Goal: Obtain resource: Download file/media

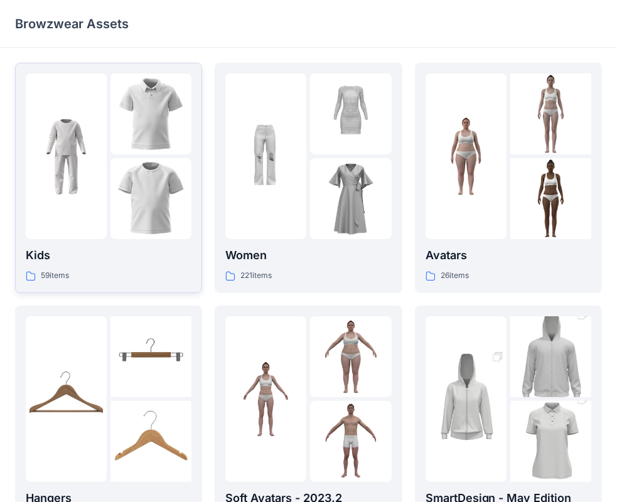
click at [86, 205] on div at bounding box center [66, 156] width 81 height 166
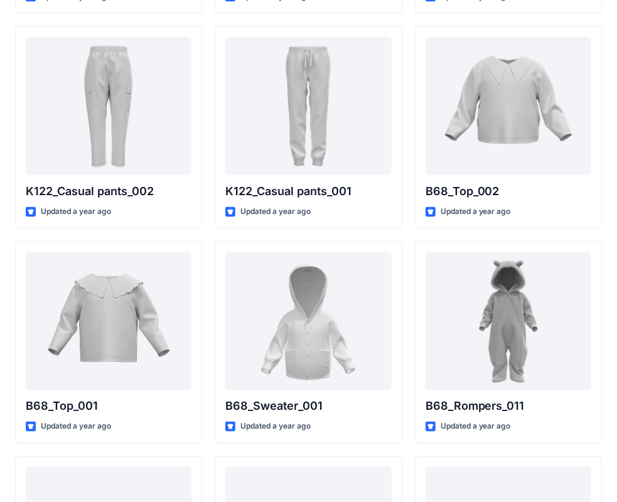
scroll to position [887, 0]
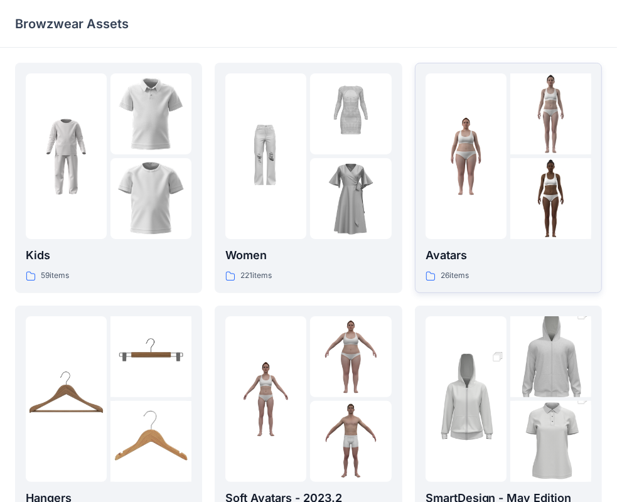
click at [497, 174] on div at bounding box center [465, 156] width 81 height 166
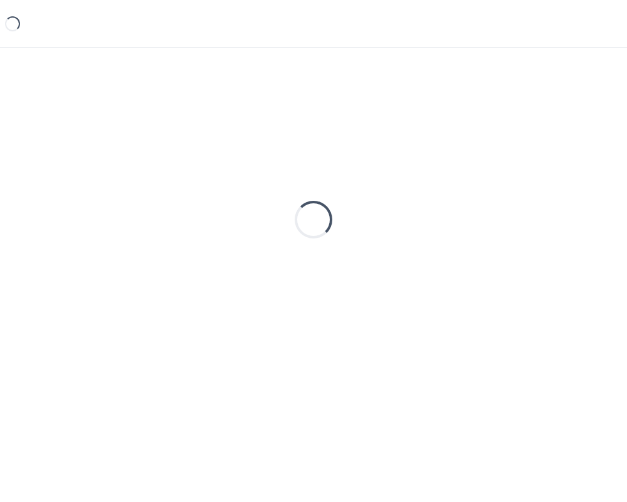
click at [497, 174] on div "Loading..." at bounding box center [313, 220] width 597 height 314
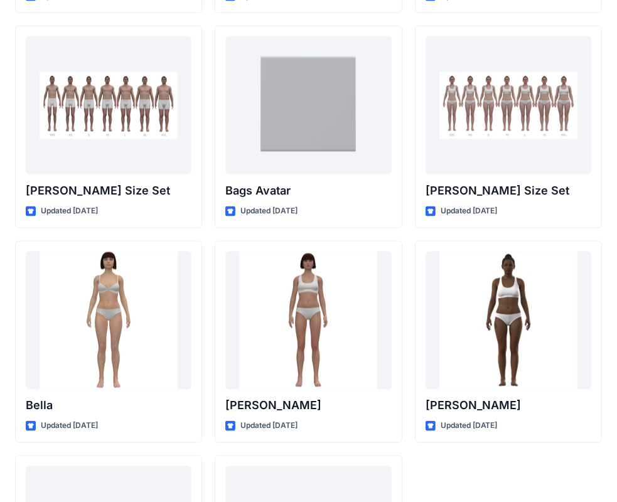
scroll to position [1389, 0]
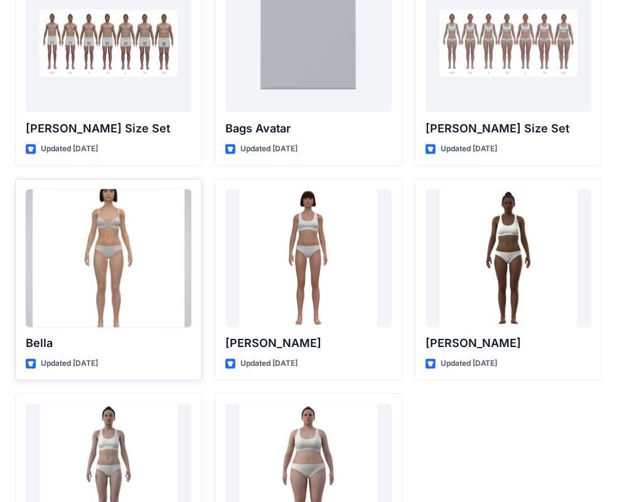
click at [112, 264] on div at bounding box center [109, 259] width 166 height 138
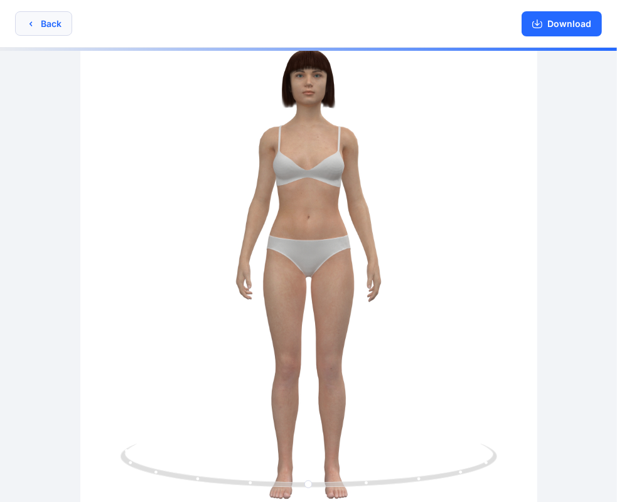
click at [38, 26] on button "Back" at bounding box center [43, 23] width 57 height 24
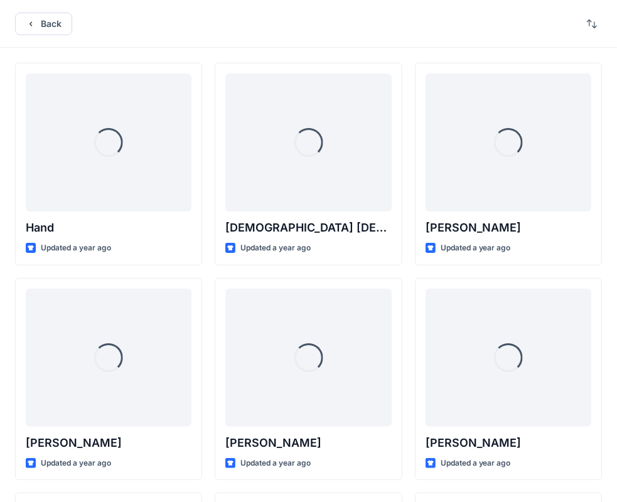
scroll to position [1389, 0]
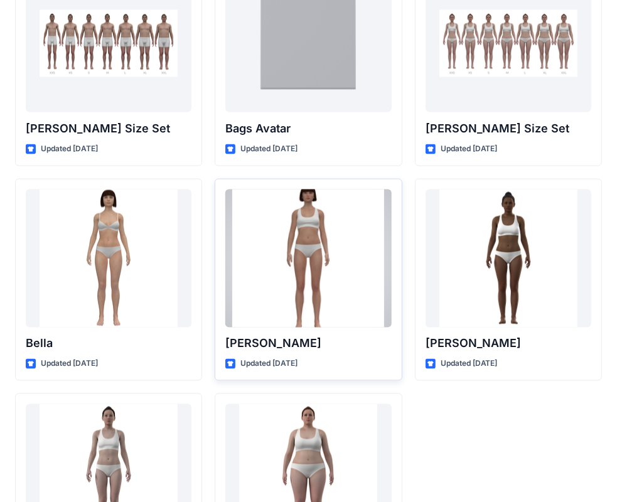
click at [302, 252] on div at bounding box center [308, 259] width 166 height 138
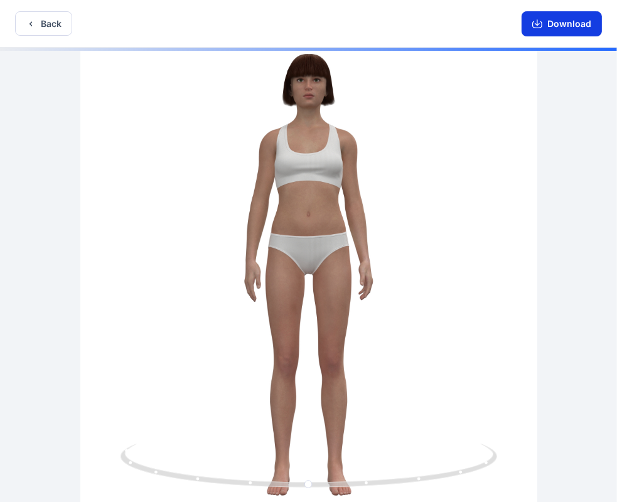
click at [558, 18] on button "Download" at bounding box center [561, 23] width 80 height 25
click at [536, 23] on icon "button" at bounding box center [537, 24] width 10 height 10
click at [550, 25] on button "Download" at bounding box center [561, 23] width 80 height 25
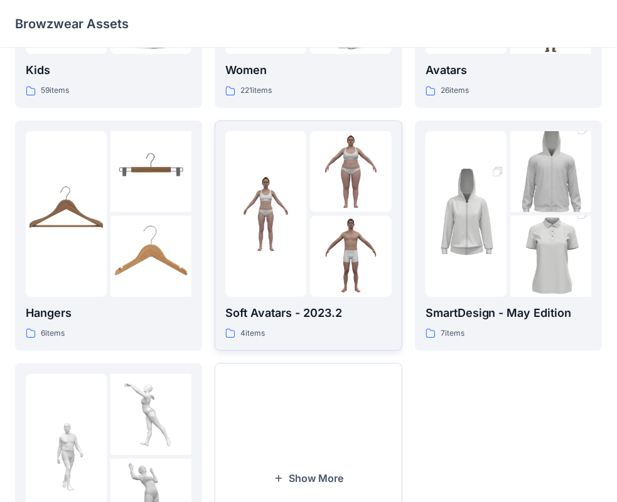
scroll to position [251, 0]
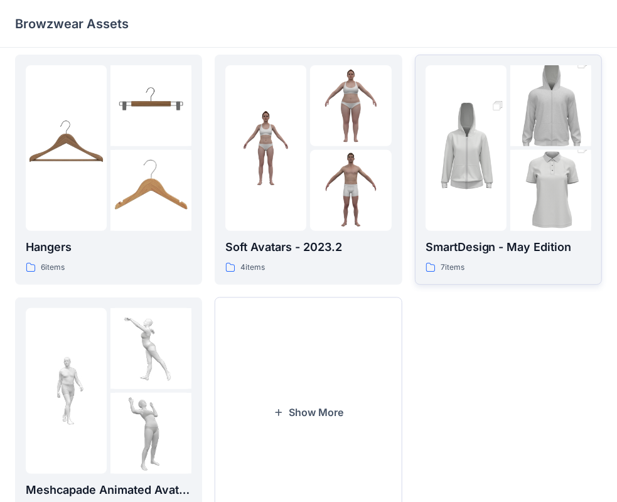
click at [495, 128] on img at bounding box center [465, 148] width 81 height 122
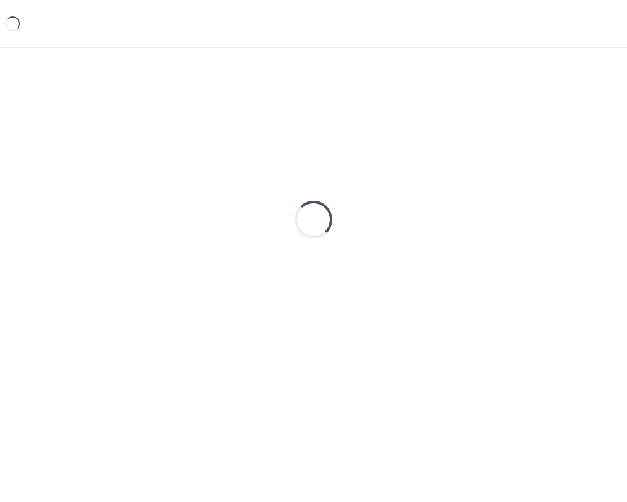
click at [495, 128] on div "Loading..." at bounding box center [313, 220] width 597 height 314
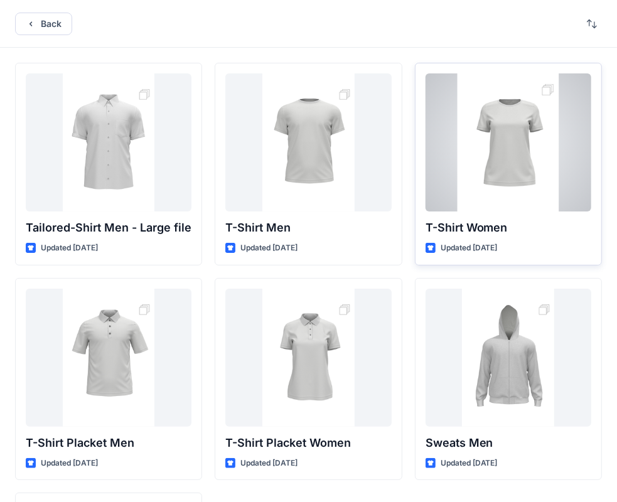
click at [500, 150] on div at bounding box center [508, 142] width 166 height 138
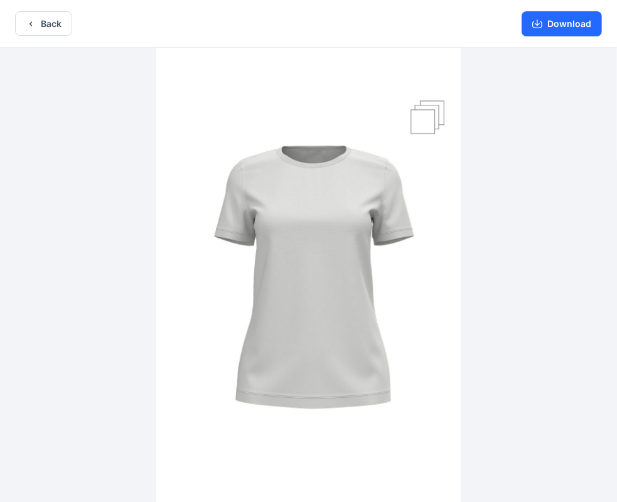
click at [425, 108] on img at bounding box center [308, 276] width 304 height 457
click at [559, 23] on button "Download" at bounding box center [561, 23] width 80 height 25
click at [565, 18] on button "Download" at bounding box center [561, 23] width 80 height 25
click at [533, 20] on icon "button" at bounding box center [537, 24] width 10 height 10
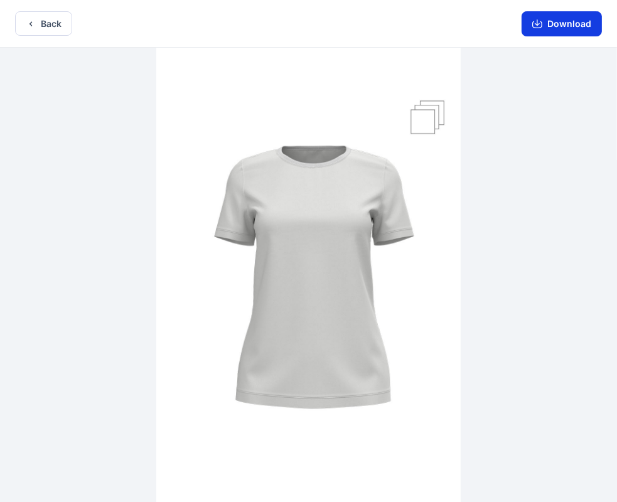
click at [533, 20] on icon "button" at bounding box center [537, 24] width 10 height 10
click at [567, 25] on button "Download" at bounding box center [561, 23] width 80 height 25
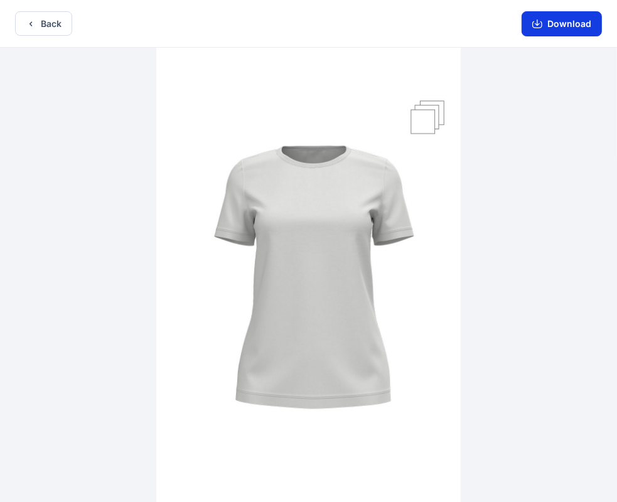
click at [567, 25] on button "Download" at bounding box center [561, 23] width 80 height 25
click at [552, 28] on button "Download" at bounding box center [561, 23] width 80 height 25
click at [572, 27] on button "Download" at bounding box center [561, 23] width 80 height 25
click at [560, 28] on button "Download" at bounding box center [561, 23] width 80 height 25
